Goal: Transaction & Acquisition: Purchase product/service

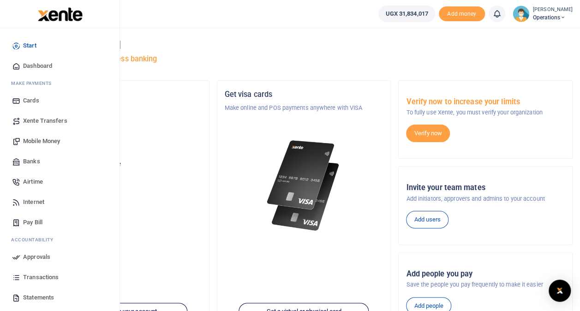
click at [39, 135] on link "Mobile Money" at bounding box center [59, 141] width 105 height 20
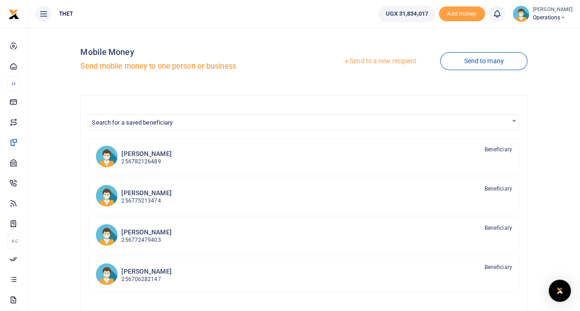
click at [402, 63] on link "Send to a new recipient" at bounding box center [380, 61] width 120 height 17
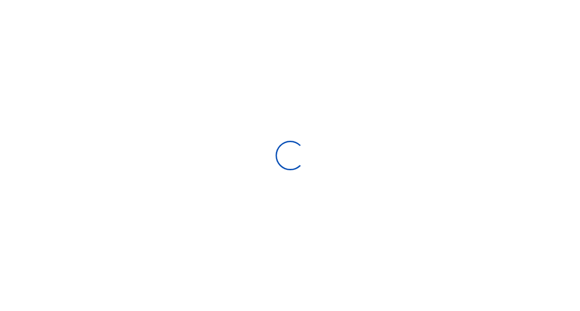
select select "Loading bundles"
select select
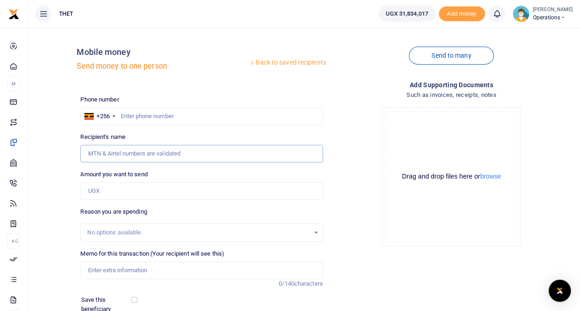
click at [156, 154] on input "Recipient's name" at bounding box center [201, 154] width 242 height 18
click at [155, 116] on input "text" at bounding box center [201, 117] width 242 height 18
type input "704168573"
click at [120, 195] on input "Amount you want to send" at bounding box center [201, 191] width 242 height 18
type input "67"
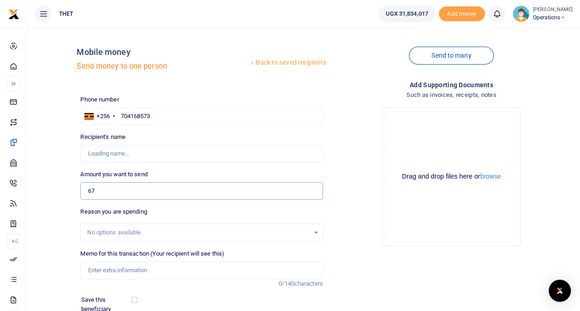
type input "Kawooya Vincent"
type input "678,000"
click at [60, 217] on div "Back to saved recipients Mobile money Send money to one person Send to many Pho…" at bounding box center [303, 206] width 545 height 342
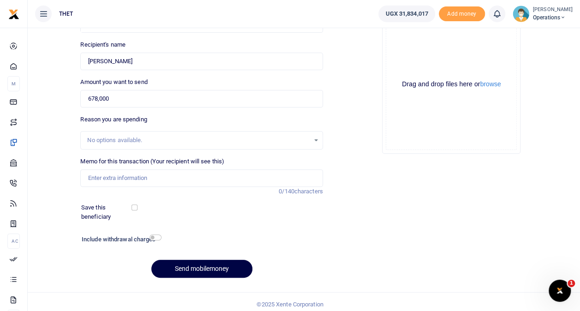
scroll to position [97, 0]
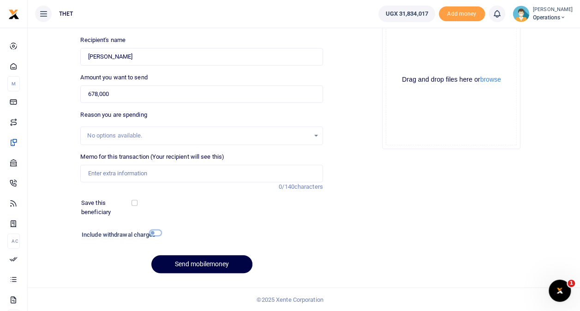
click at [155, 233] on input "checkbox" at bounding box center [156, 233] width 12 height 6
checkbox input "true"
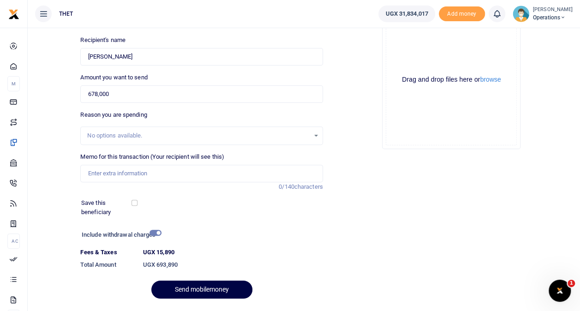
click at [541, 16] on span "Operations" at bounding box center [553, 17] width 40 height 8
click at [538, 65] on link "Logout" at bounding box center [554, 67] width 73 height 13
